Goal: Task Accomplishment & Management: Use online tool/utility

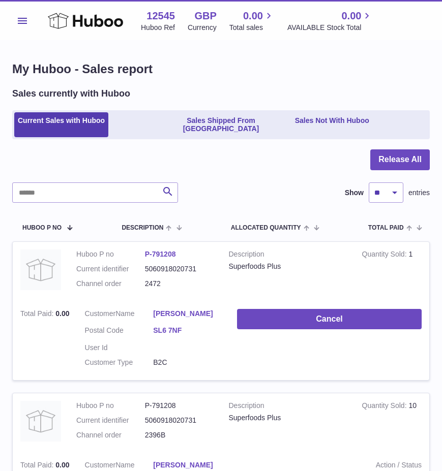
click at [240, 153] on div at bounding box center [221, 166] width 418 height 33
click at [28, 23] on button "Menu" at bounding box center [22, 21] width 20 height 20
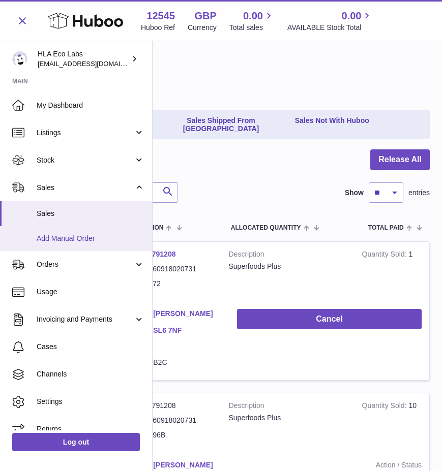
click at [75, 242] on span "Add Manual Order" at bounding box center [91, 239] width 108 height 10
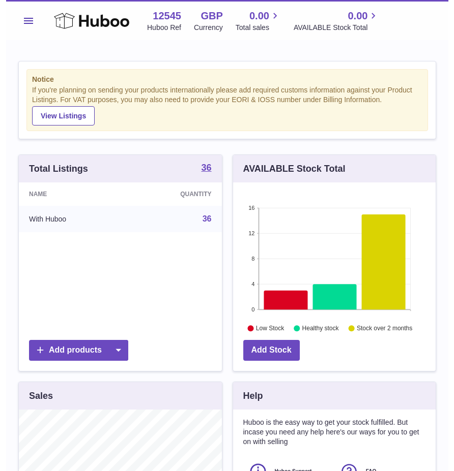
scroll to position [159, 202]
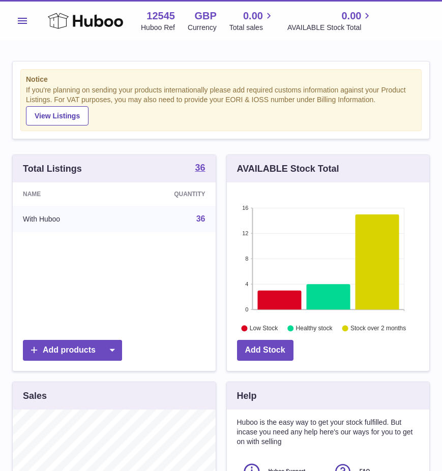
click at [19, 29] on button "Menu" at bounding box center [22, 21] width 20 height 20
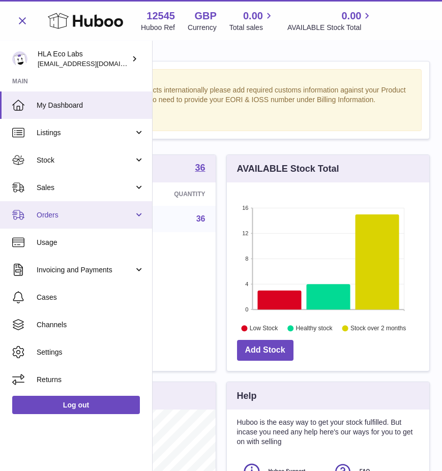
click at [67, 218] on span "Orders" at bounding box center [85, 216] width 97 height 10
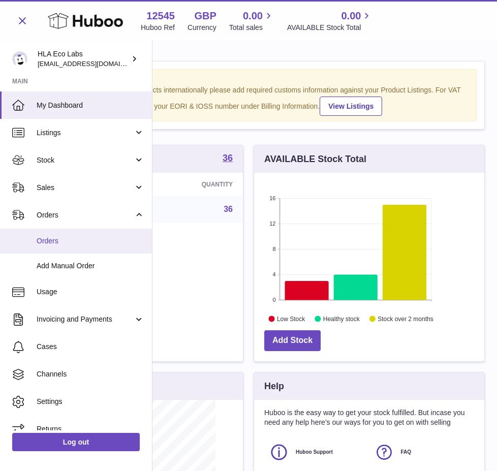
scroll to position [159, 230]
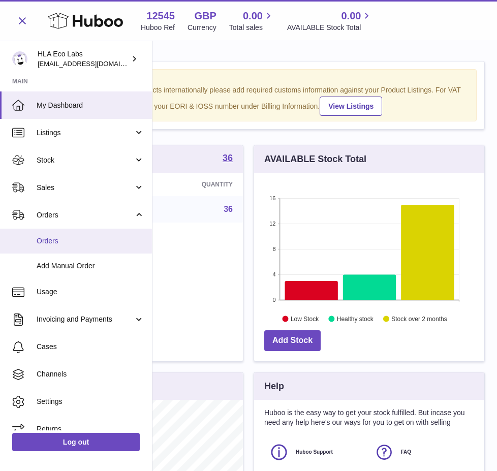
click at [43, 239] on span "Orders" at bounding box center [91, 241] width 108 height 10
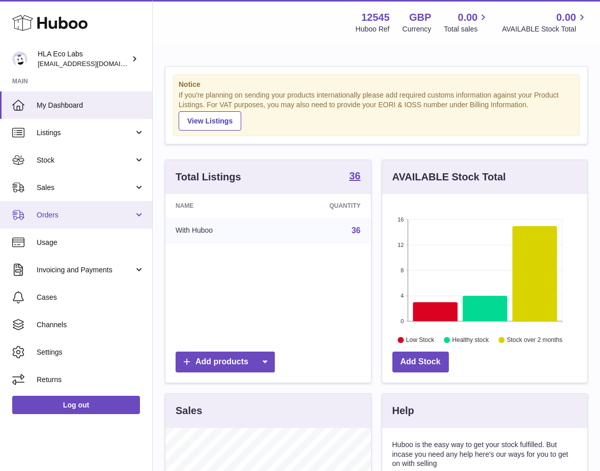
scroll to position [159, 205]
click at [50, 214] on span "Orders" at bounding box center [85, 216] width 97 height 10
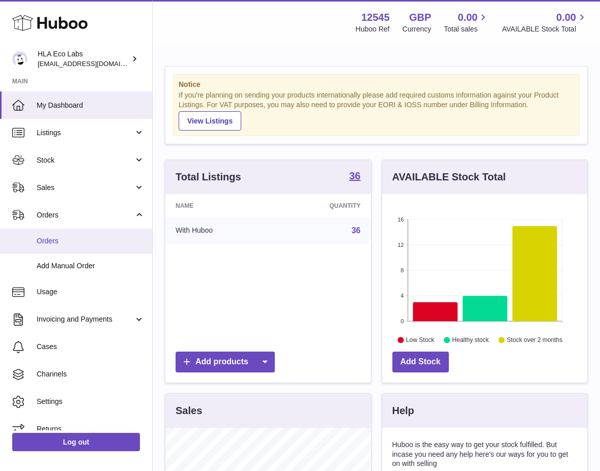
click at [53, 245] on span "Orders" at bounding box center [91, 241] width 108 height 10
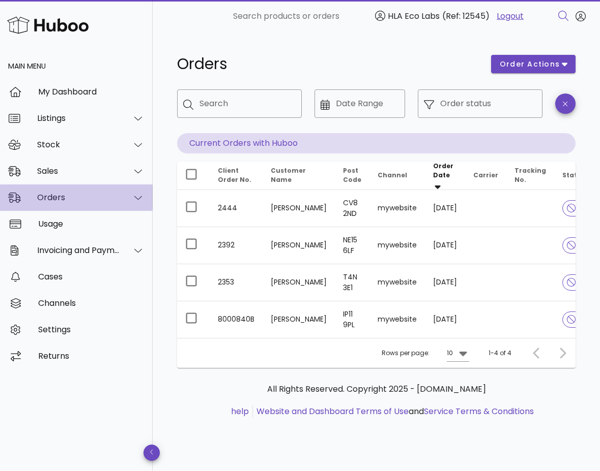
click at [83, 200] on div "Orders" at bounding box center [78, 198] width 83 height 10
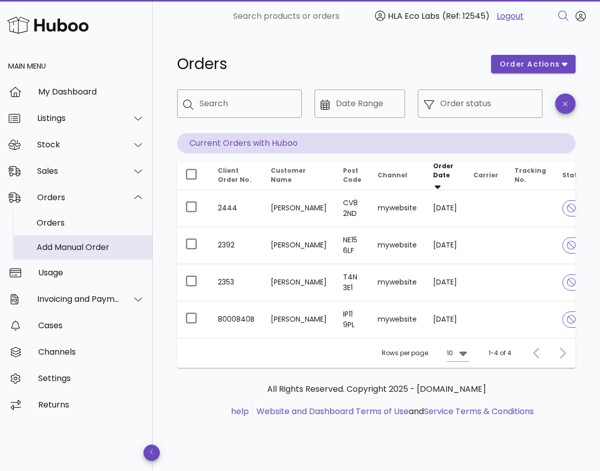
click at [64, 246] on div "Add Manual Order" at bounding box center [91, 248] width 108 height 10
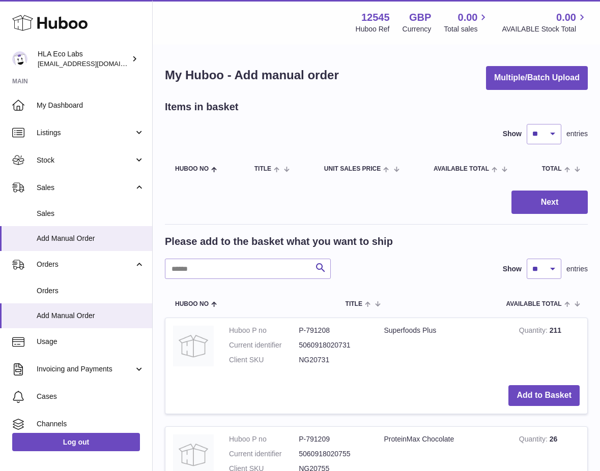
click at [389, 201] on div "Next" at bounding box center [376, 203] width 423 height 24
click at [283, 138] on div "Show ** ** ** *** entries" at bounding box center [376, 134] width 423 height 20
drag, startPoint x: 308, startPoint y: 60, endPoint x: 314, endPoint y: 57, distance: 6.6
click at [426, 80] on div "My Huboo - Add manual order Multiple/Batch Upload" at bounding box center [376, 78] width 423 height 24
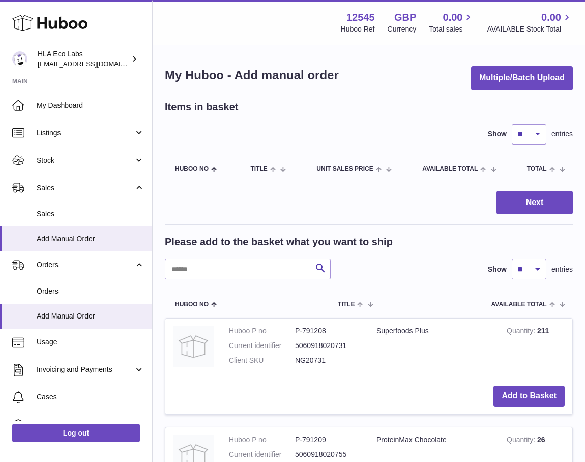
drag, startPoint x: 405, startPoint y: 98, endPoint x: 202, endPoint y: 12, distance: 219.9
